Goal: Information Seeking & Learning: Learn about a topic

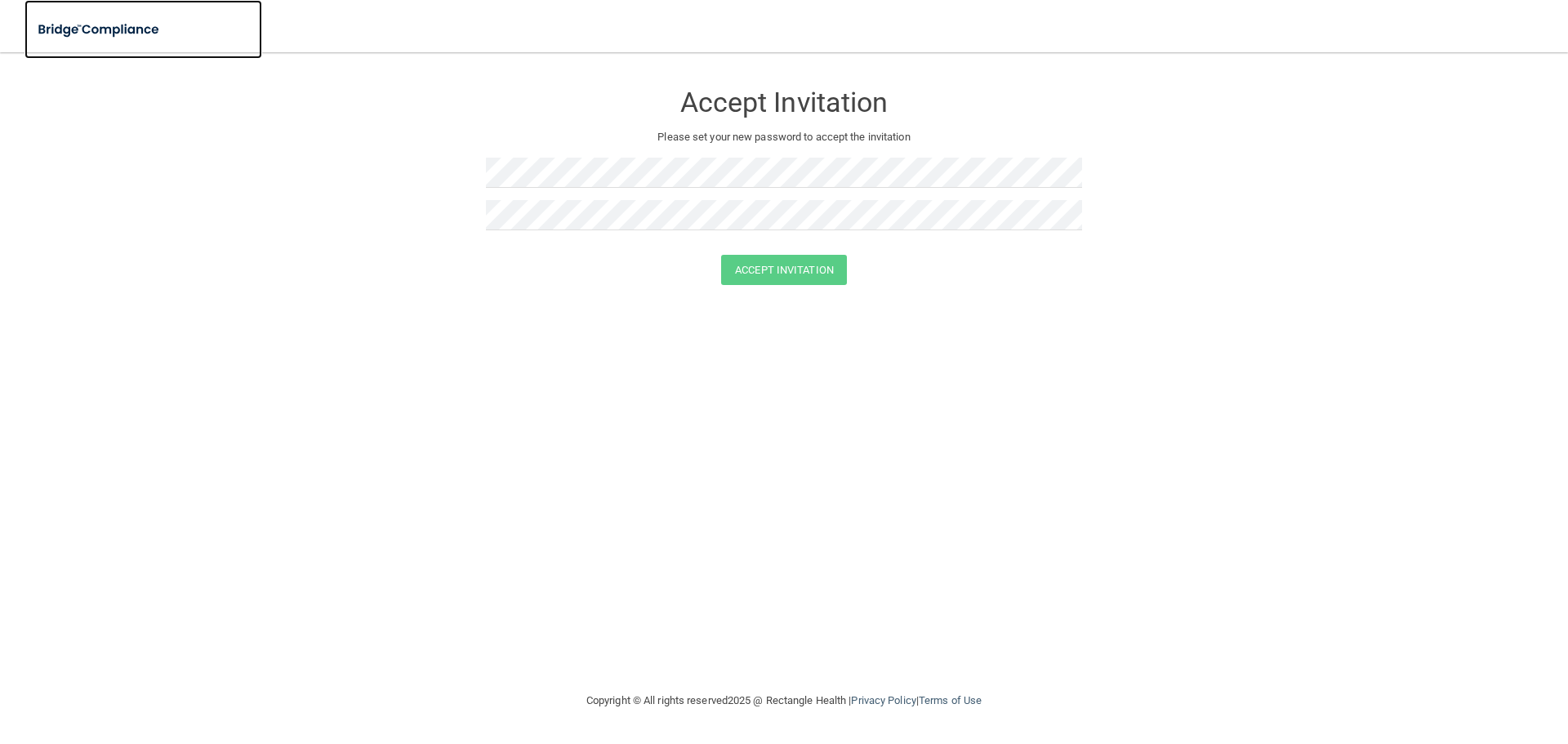
click at [74, 16] on img at bounding box center [99, 29] width 150 height 34
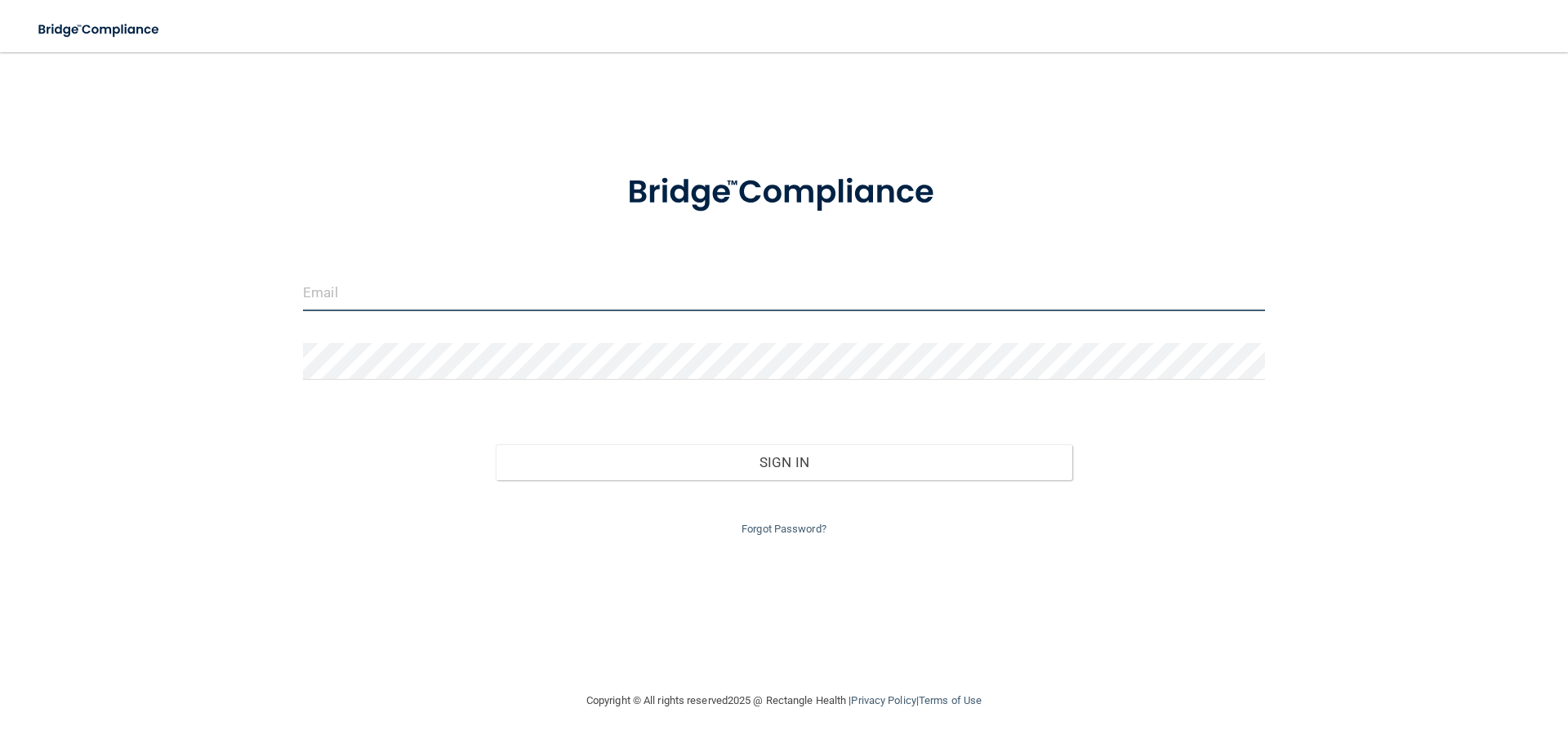
click at [398, 302] on input "email" at bounding box center [784, 293] width 962 height 37
type input "[PERSON_NAME][EMAIL_ADDRESS][DOMAIN_NAME]"
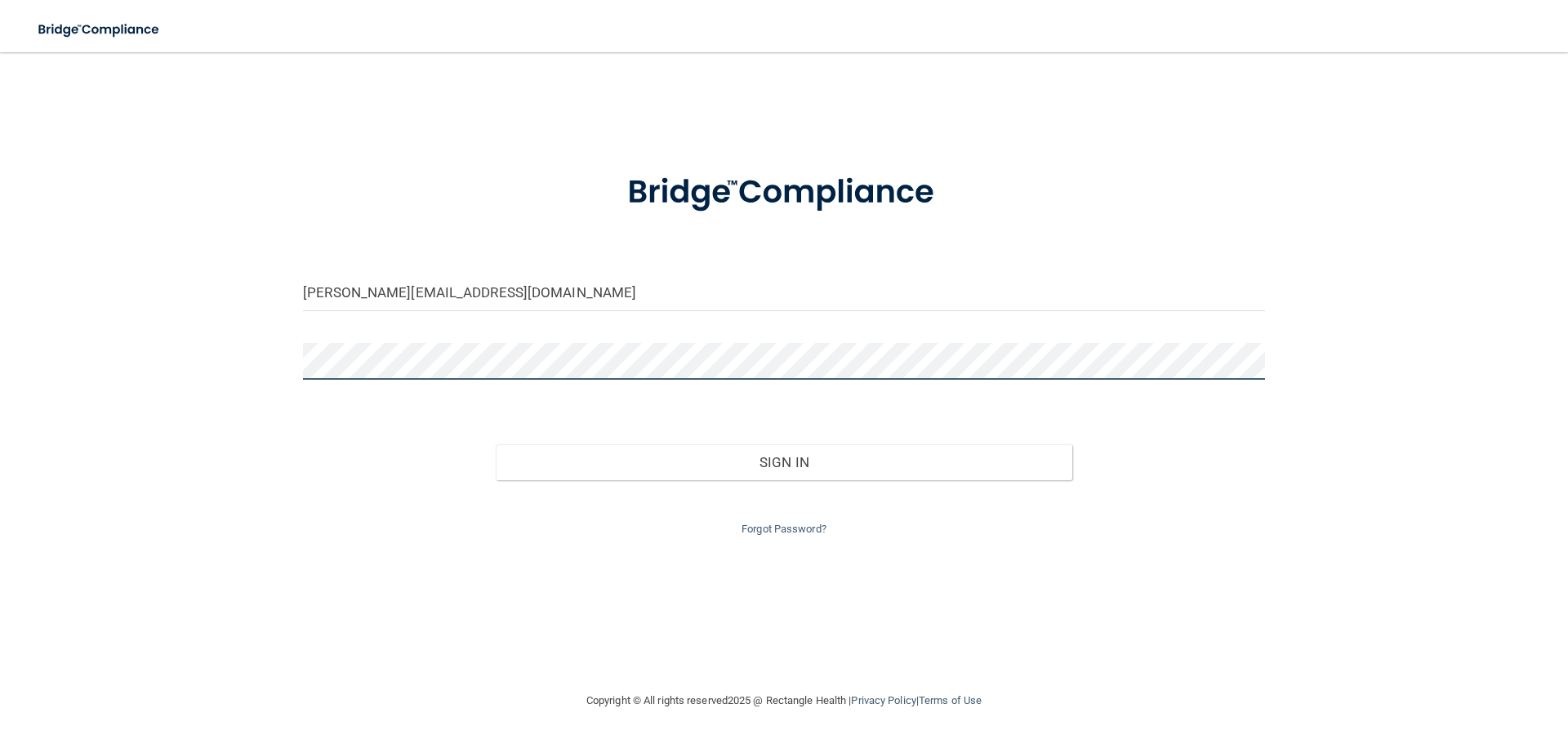
click at [496, 444] on button "Sign In" at bounding box center [784, 462] width 578 height 36
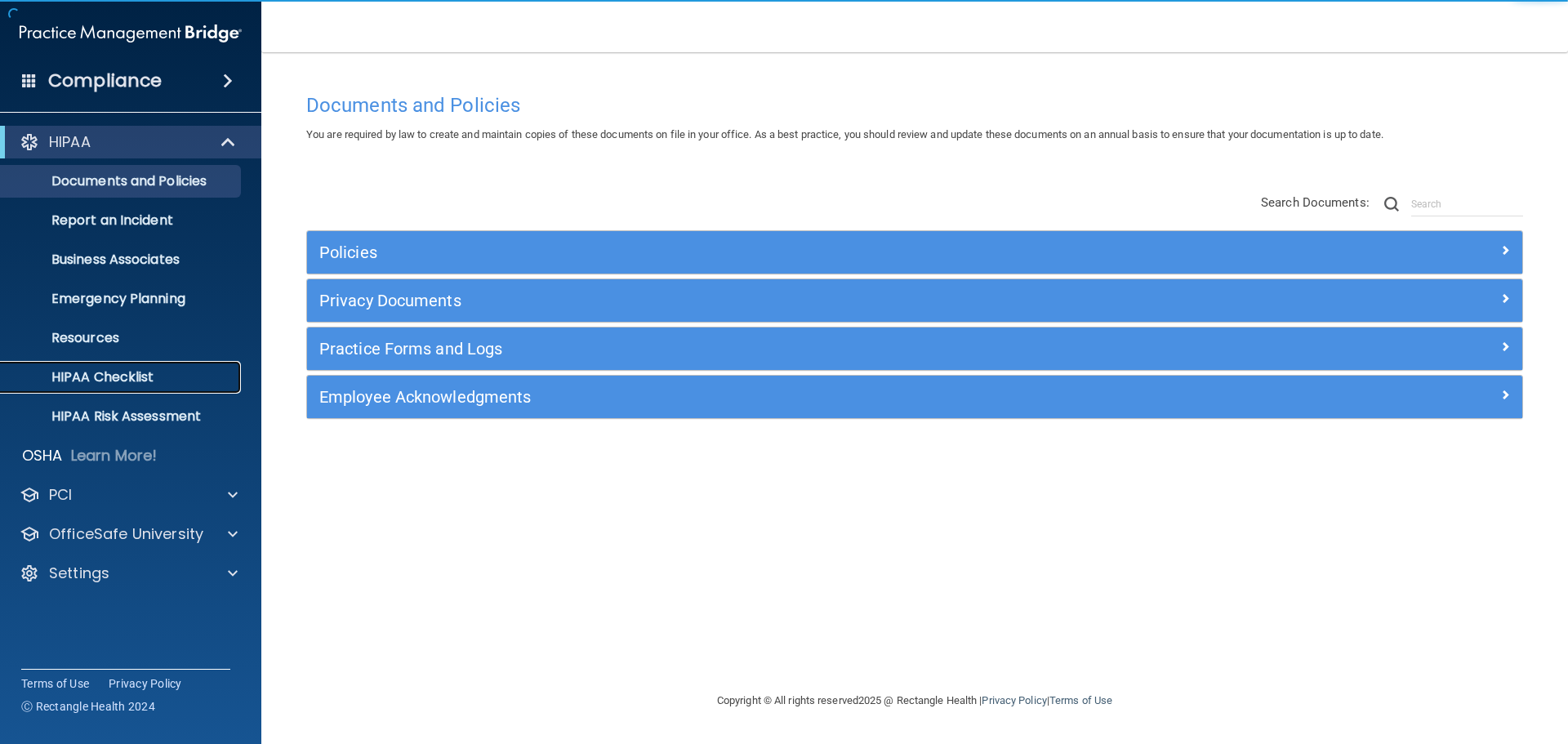
click at [70, 367] on link "HIPAA Checklist" at bounding box center [112, 378] width 257 height 33
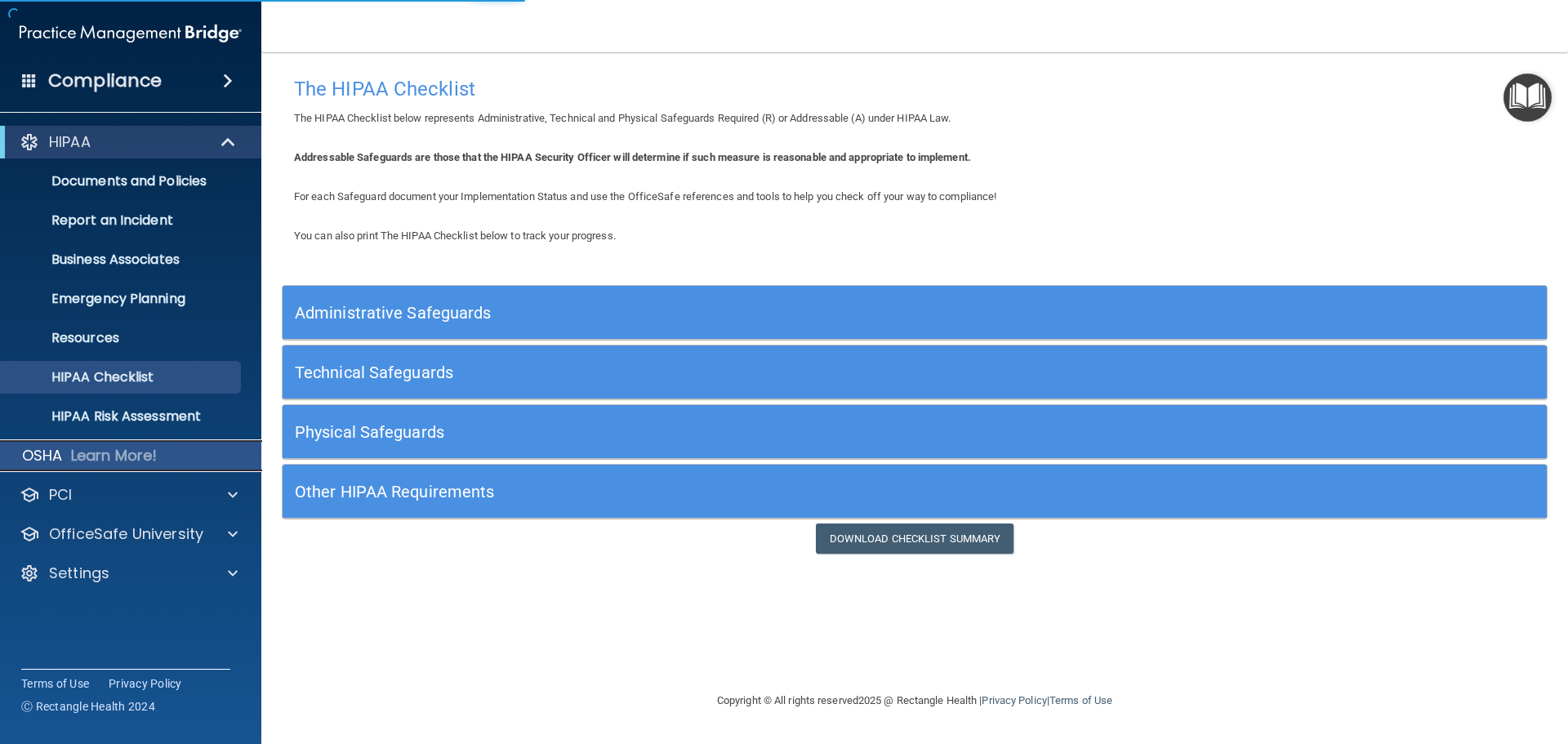
click at [202, 453] on div "OSHA Learn More!" at bounding box center [131, 456] width 287 height 33
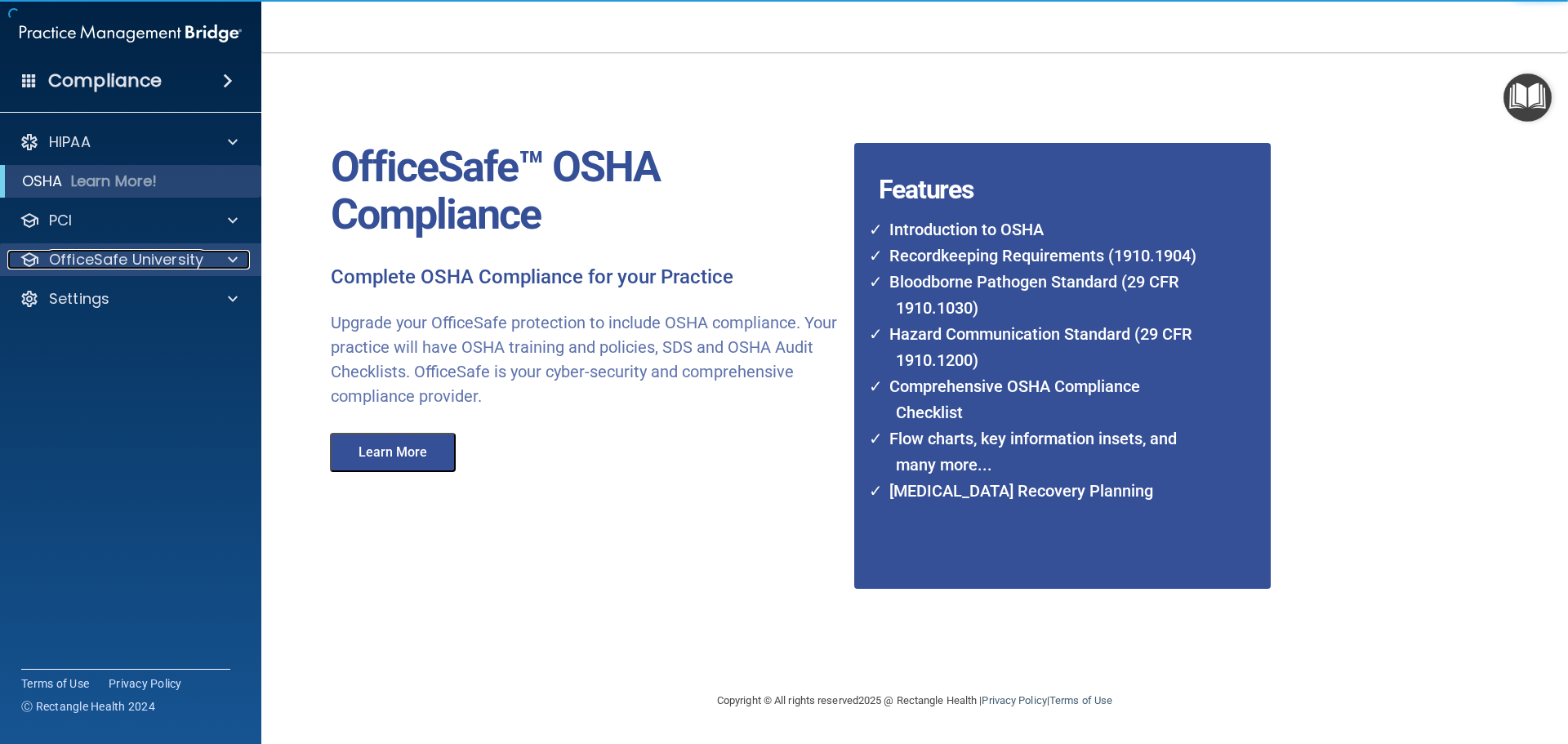
click at [202, 254] on div "OfficeSafe University" at bounding box center [108, 260] width 202 height 20
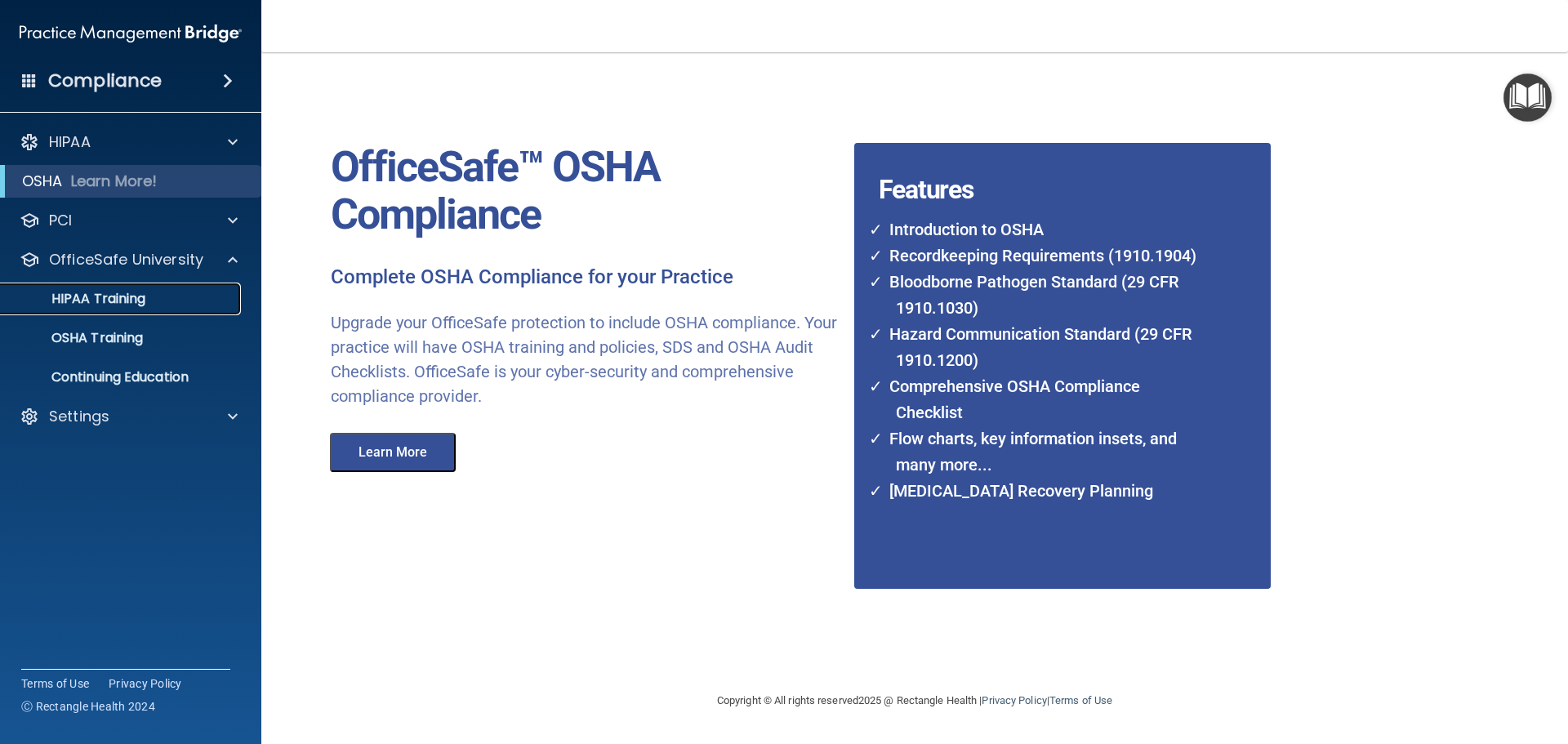
click at [186, 297] on div "HIPAA Training" at bounding box center [122, 299] width 223 height 16
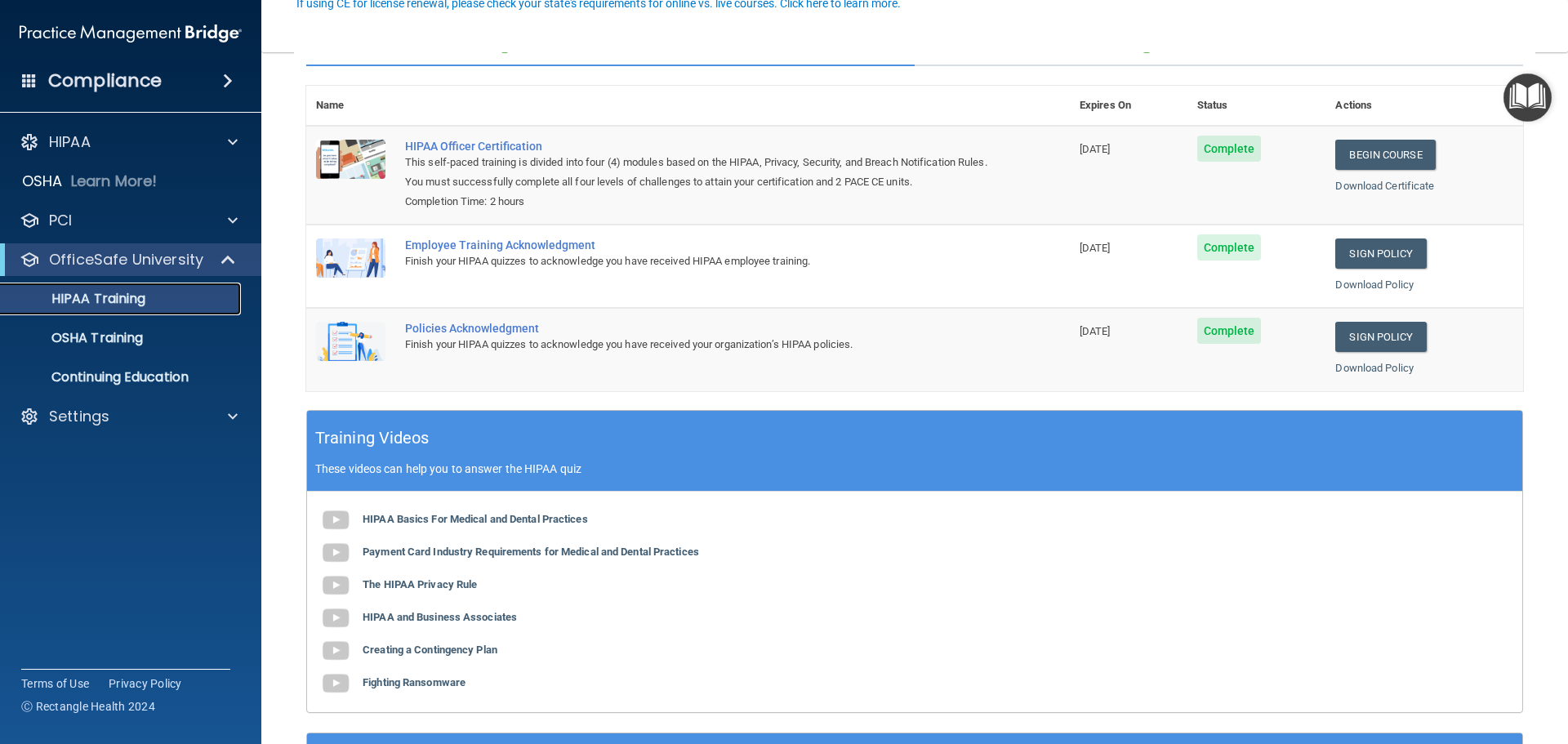
scroll to position [163, 0]
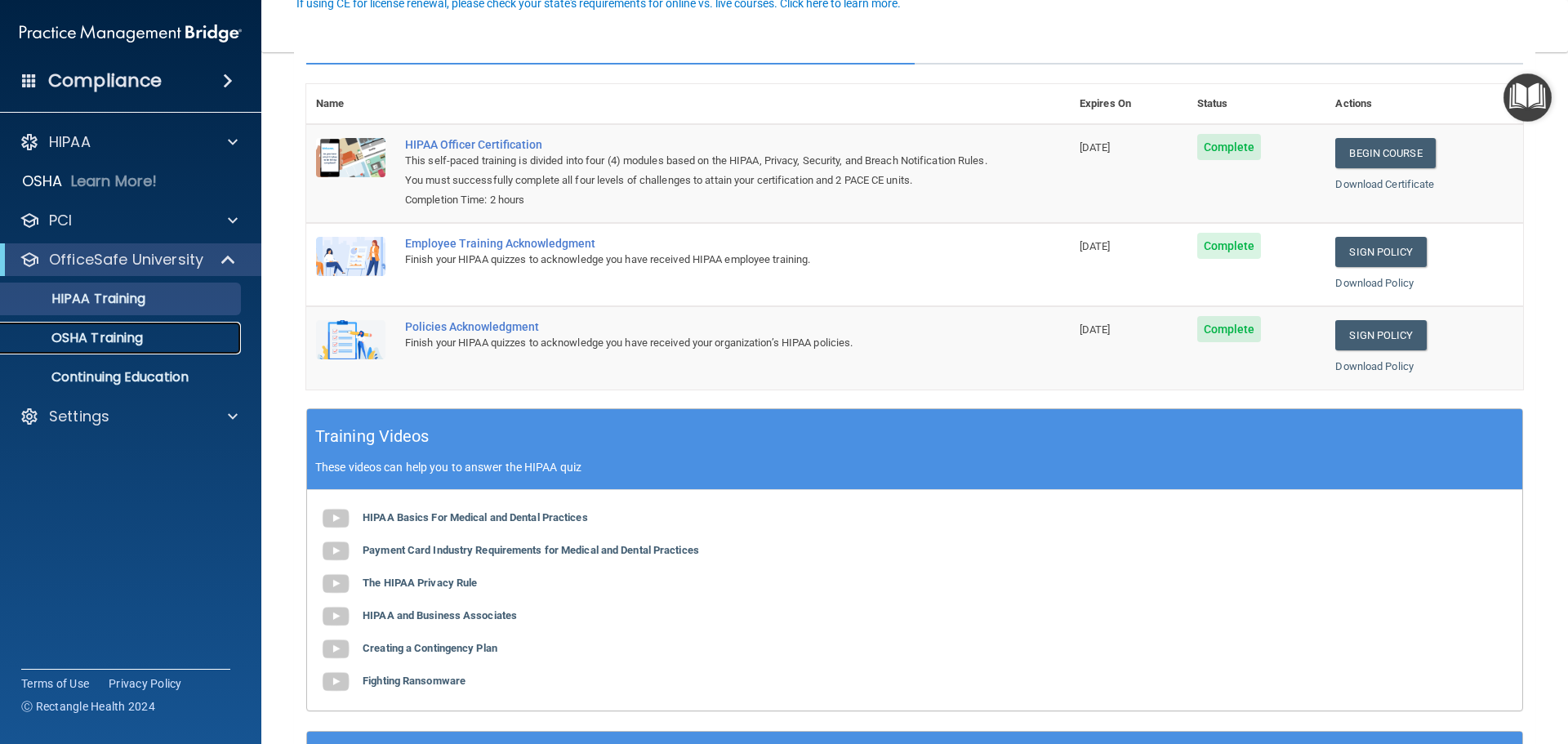
click at [111, 353] on link "OSHA Training" at bounding box center [112, 338] width 257 height 33
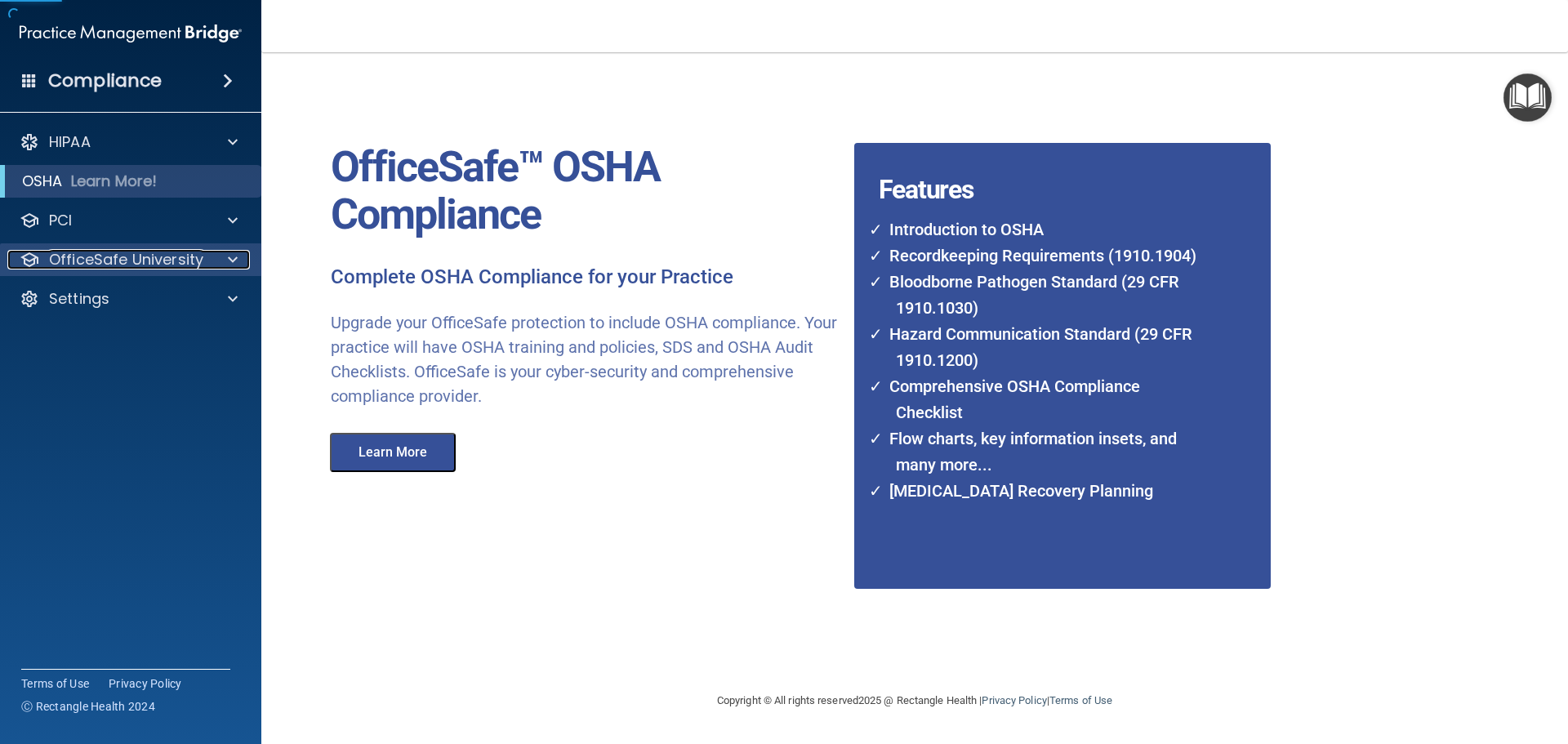
click at [110, 257] on p "OfficeSafe University" at bounding box center [126, 260] width 154 height 20
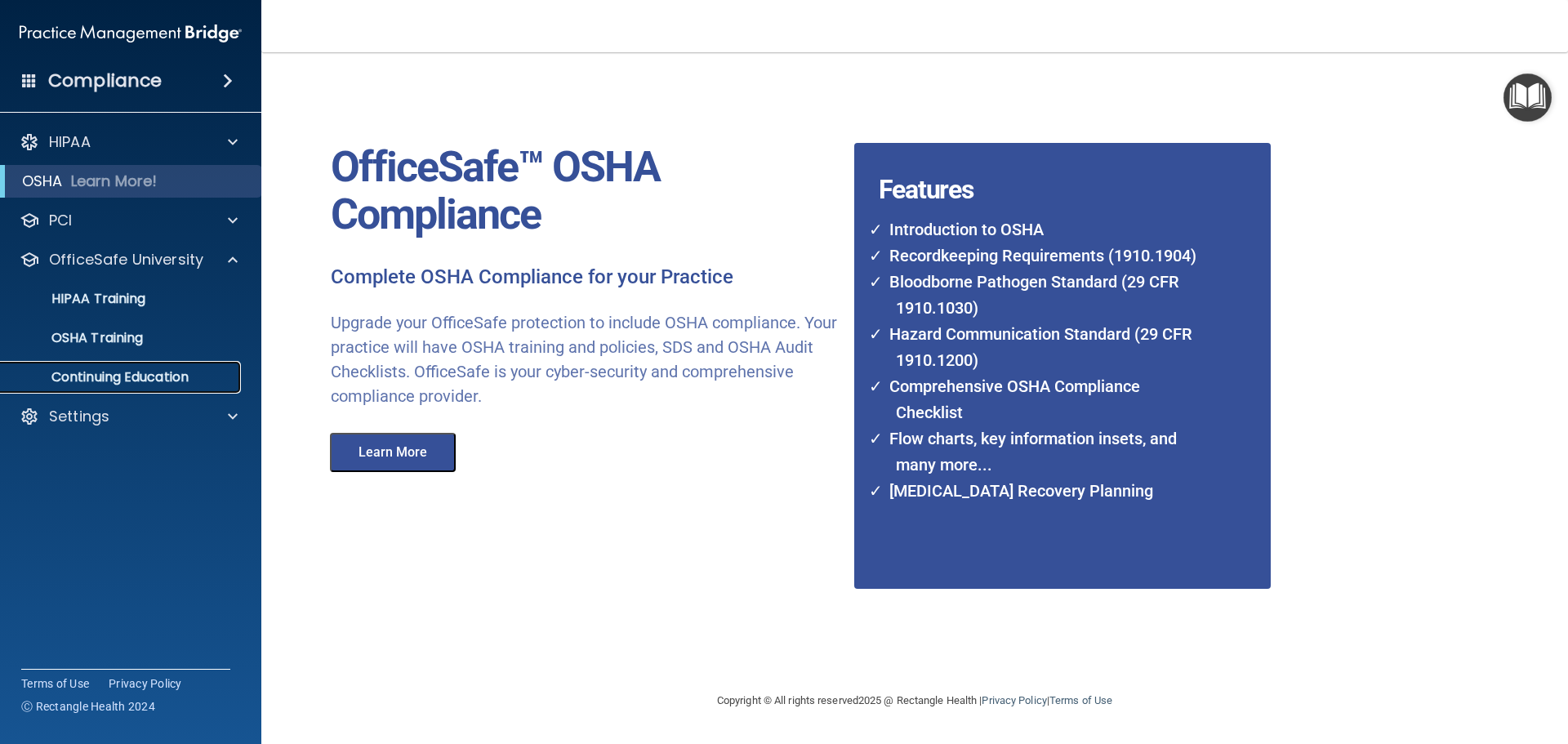
click at [107, 370] on p "Continuing Education" at bounding box center [122, 378] width 223 height 16
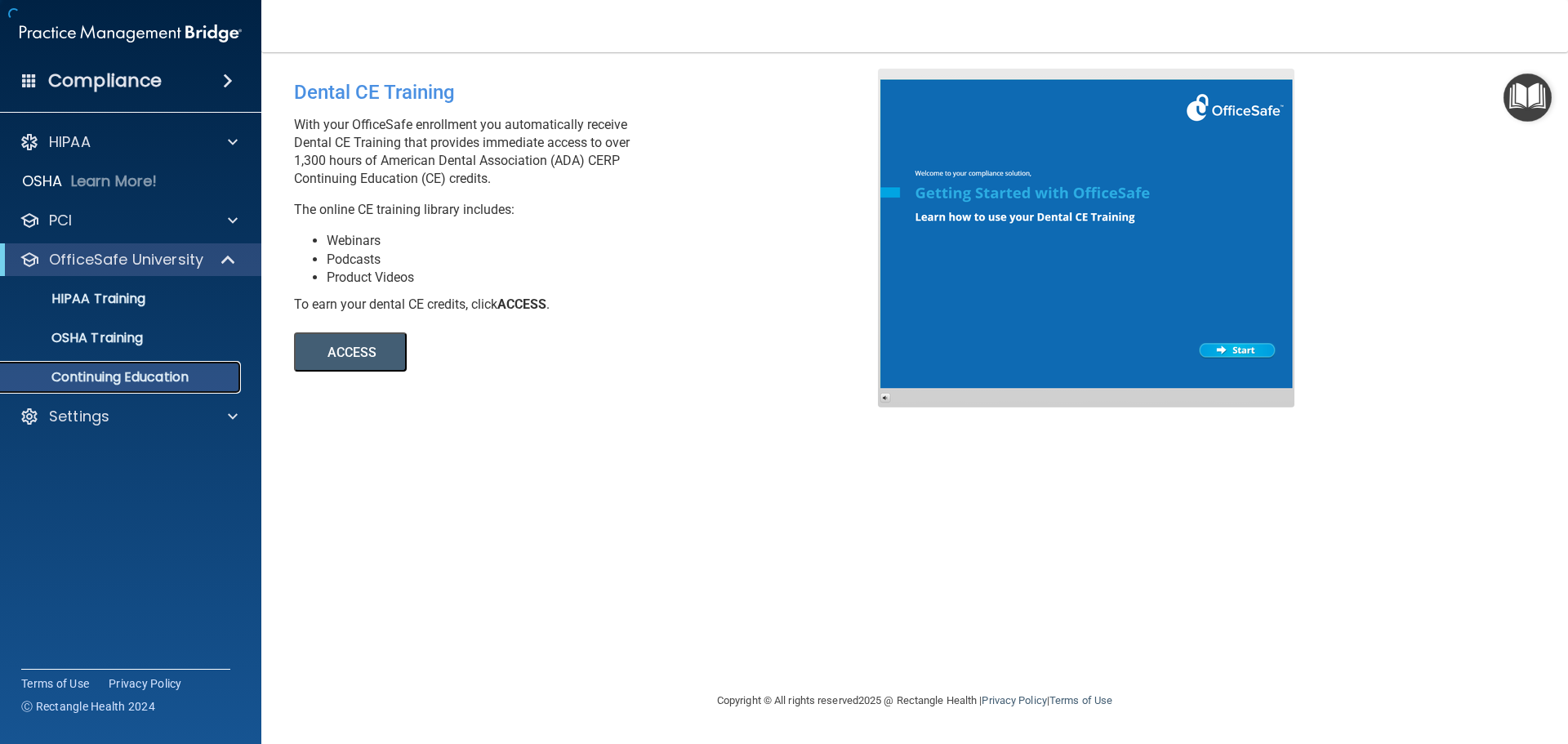
click at [107, 370] on p "Continuing Education" at bounding box center [122, 378] width 223 height 16
click at [130, 401] on div "Settings" at bounding box center [131, 416] width 262 height 33
click at [128, 412] on div "Settings" at bounding box center [108, 416] width 202 height 20
click at [120, 457] on p "My Account" at bounding box center [122, 456] width 223 height 16
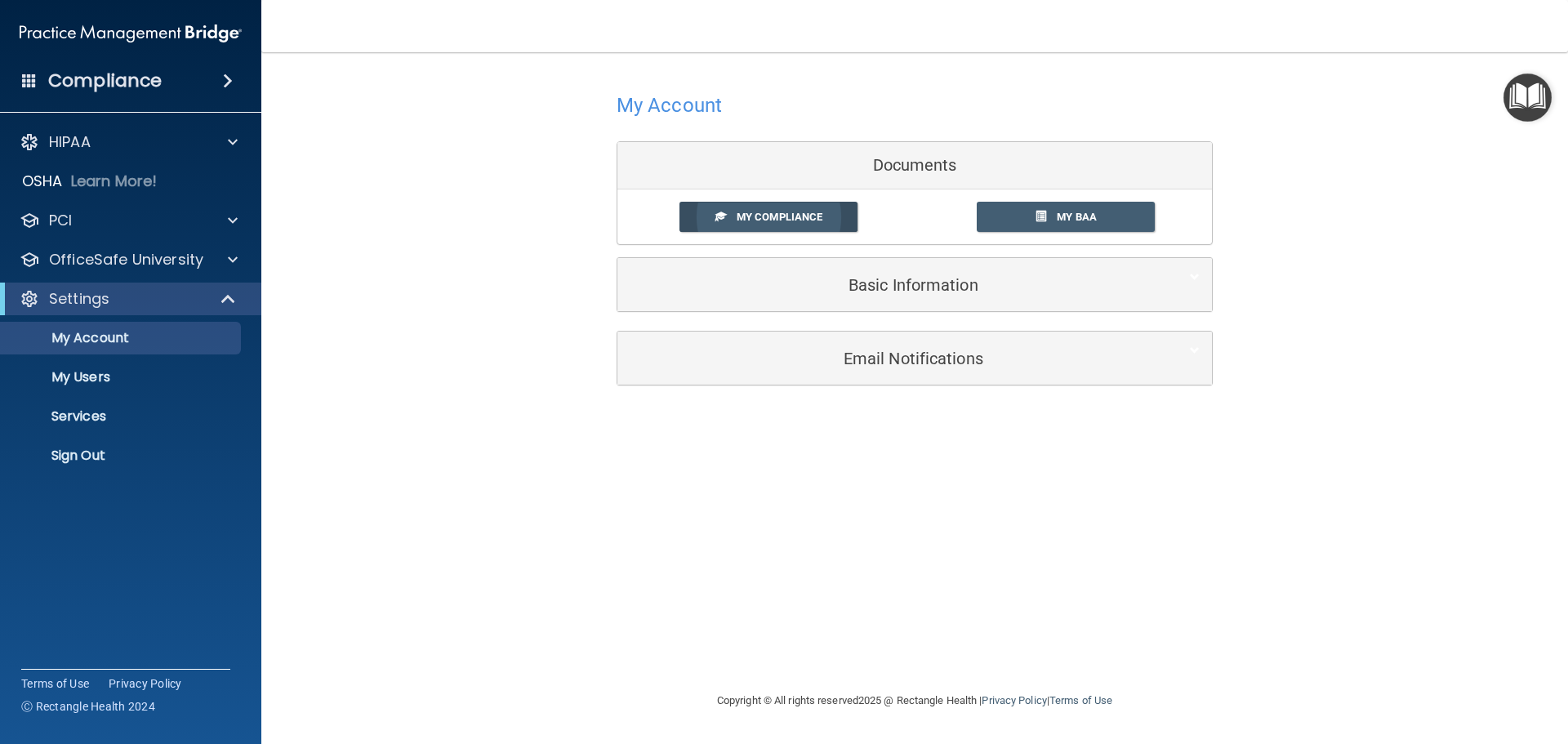
click at [793, 225] on link "My Compliance" at bounding box center [768, 216] width 179 height 30
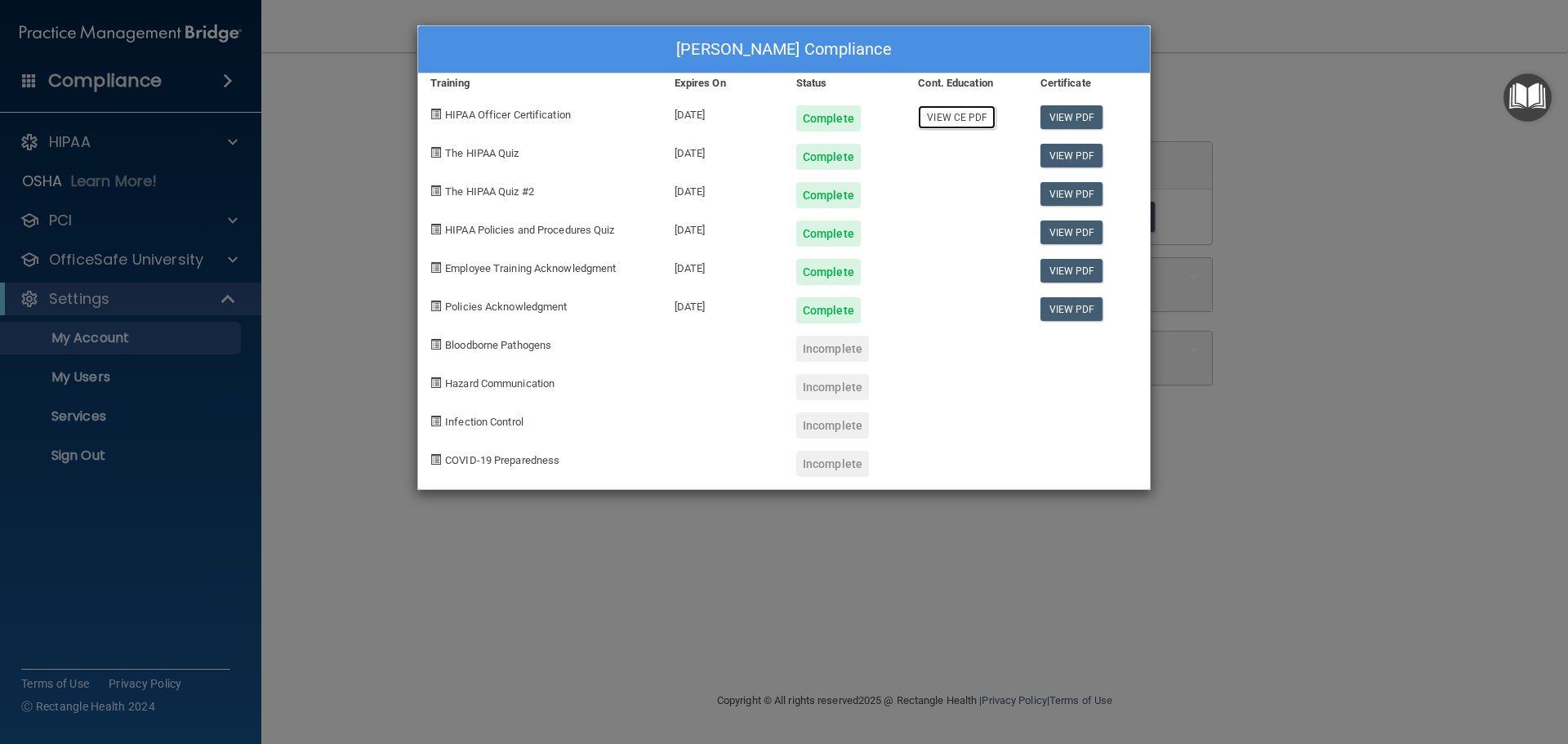
click at [963, 125] on link "View CE PDF" at bounding box center [956, 117] width 78 height 24
